Goal: Check status: Check status

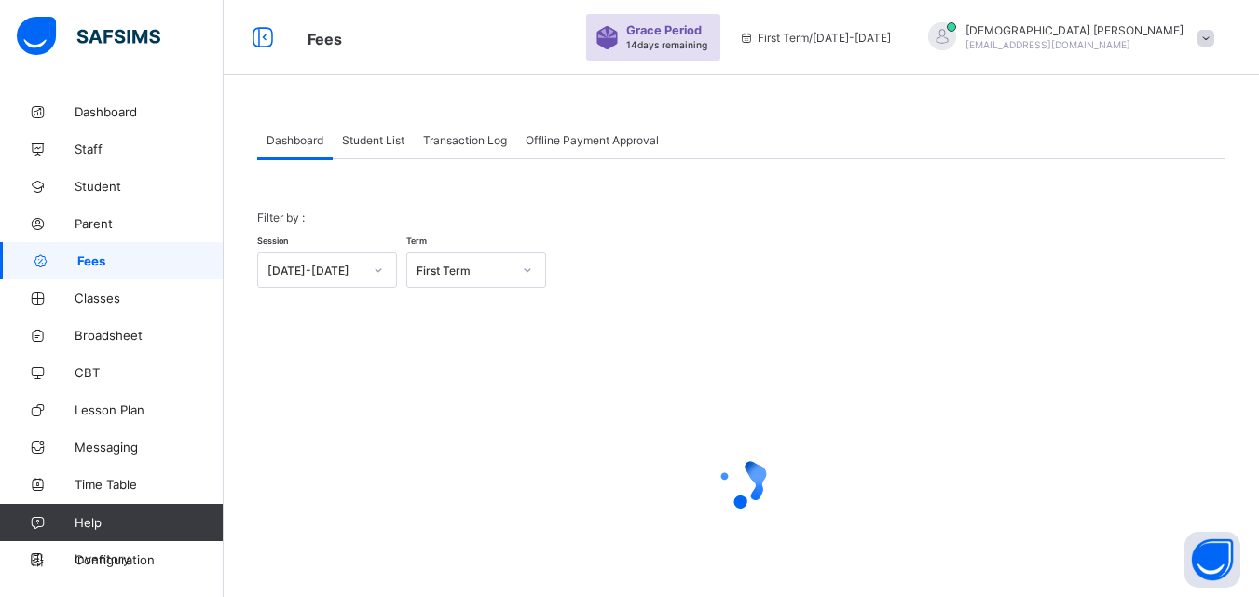
click at [379, 140] on span "Student List" at bounding box center [373, 140] width 62 height 14
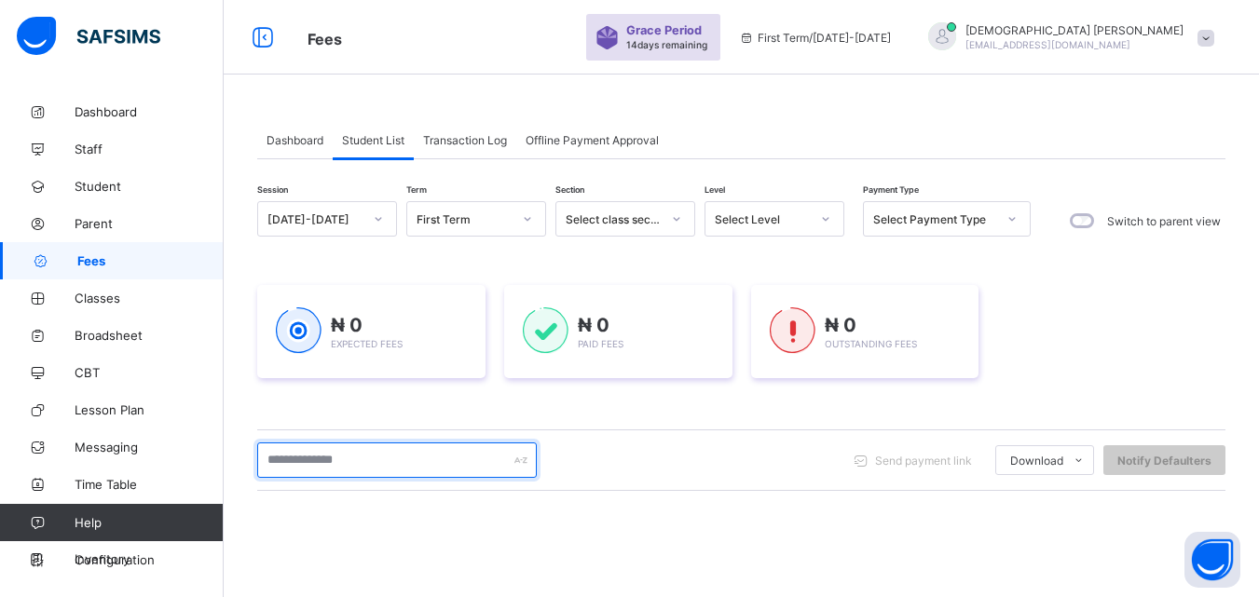
click at [413, 464] on input "text" at bounding box center [396, 459] width 279 height 35
type input "*"
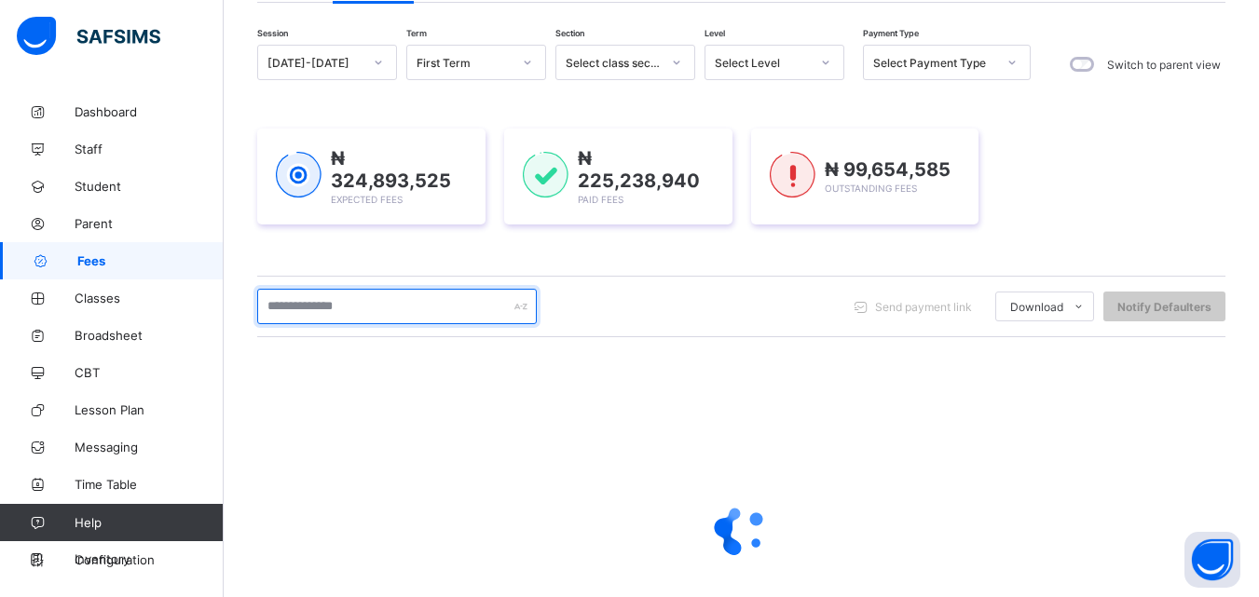
scroll to position [186, 0]
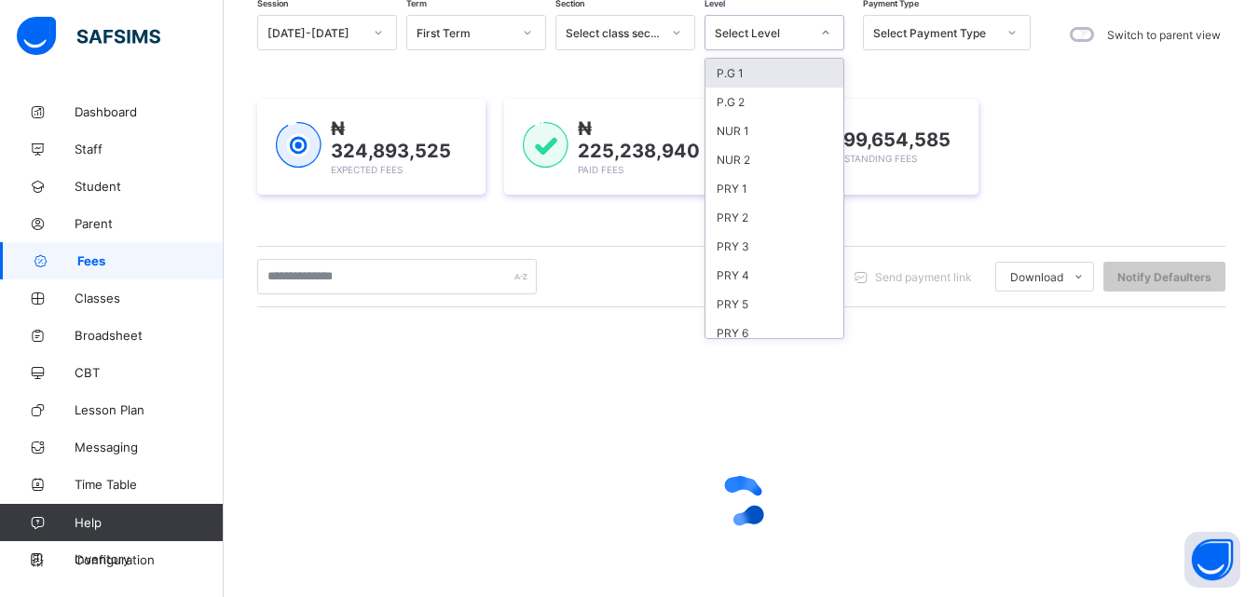
click at [823, 33] on icon at bounding box center [825, 32] width 11 height 19
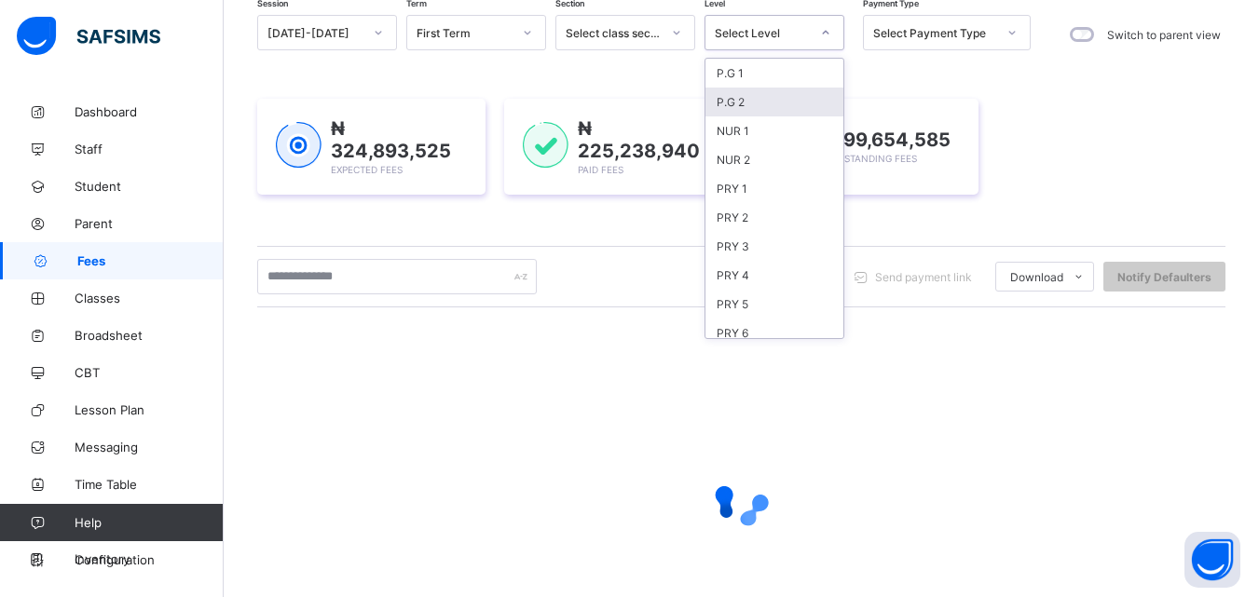
click at [739, 99] on div "P.G 2" at bounding box center [774, 102] width 138 height 29
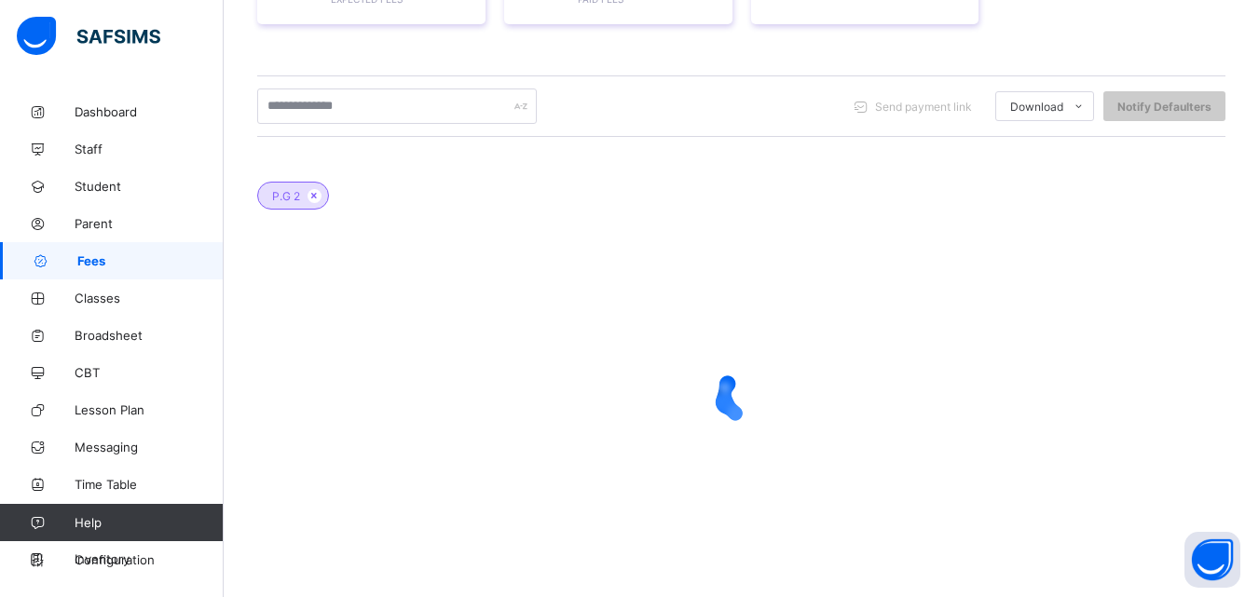
scroll to position [399, 0]
click at [308, 189] on icon at bounding box center [314, 194] width 16 height 11
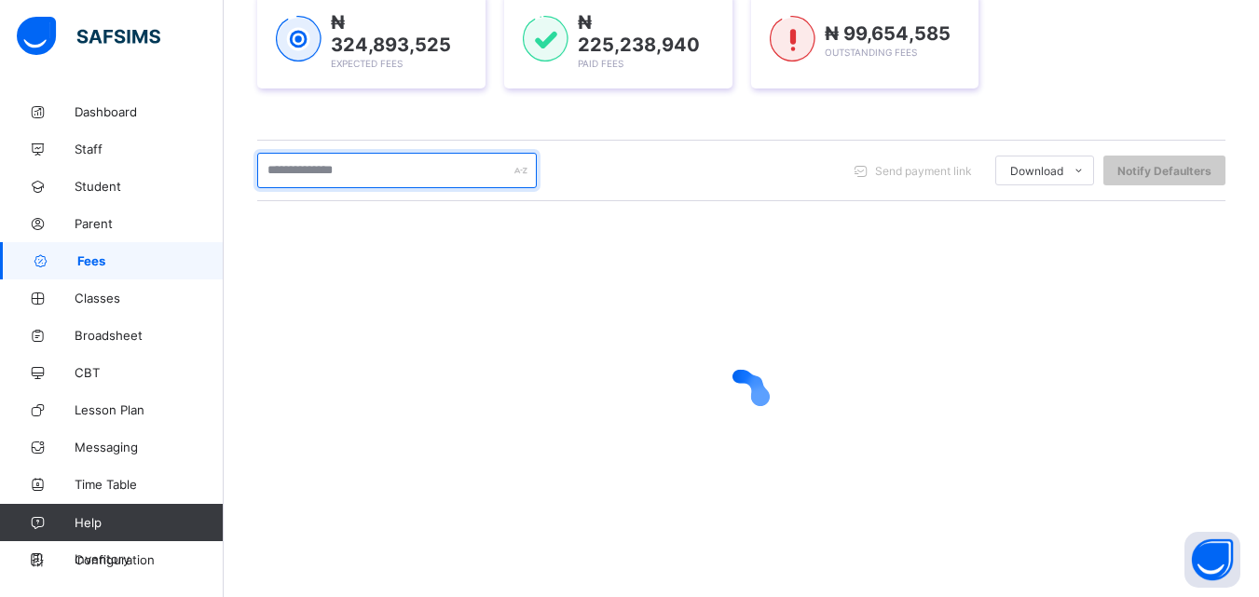
click at [407, 164] on input "text" at bounding box center [396, 170] width 279 height 35
type input "*"
type input "*****"
